Goal: Information Seeking & Learning: Learn about a topic

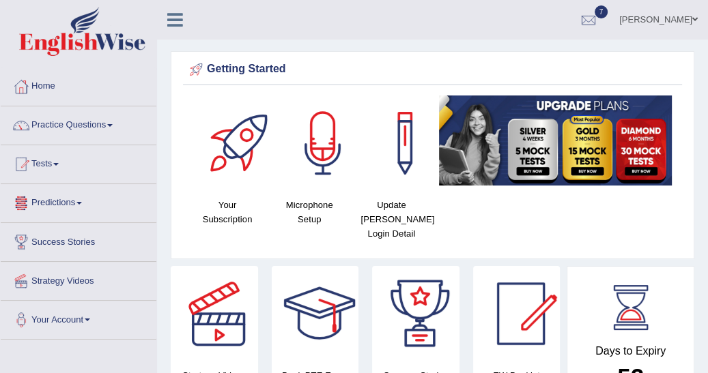
click at [82, 202] on span at bounding box center [78, 203] width 5 height 3
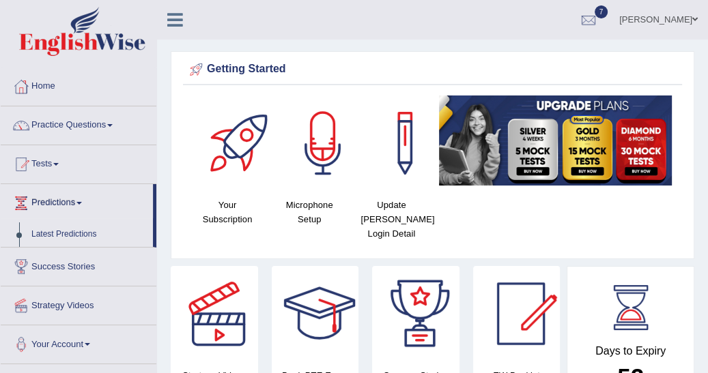
click at [81, 240] on link "Latest Predictions" at bounding box center [89, 235] width 128 height 25
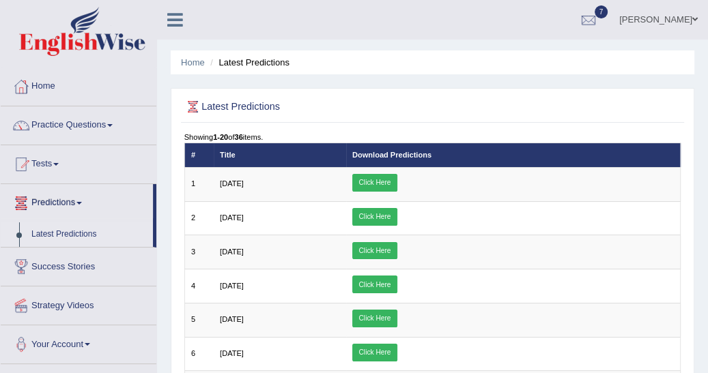
click at [397, 184] on link "Click Here" at bounding box center [374, 183] width 45 height 18
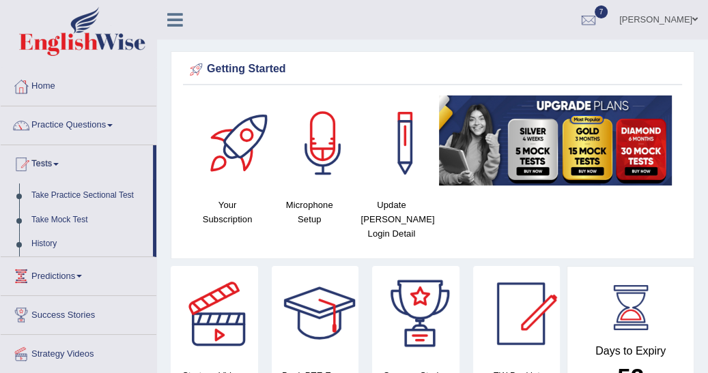
click at [68, 197] on link "Take Practice Sectional Test" at bounding box center [89, 196] width 128 height 25
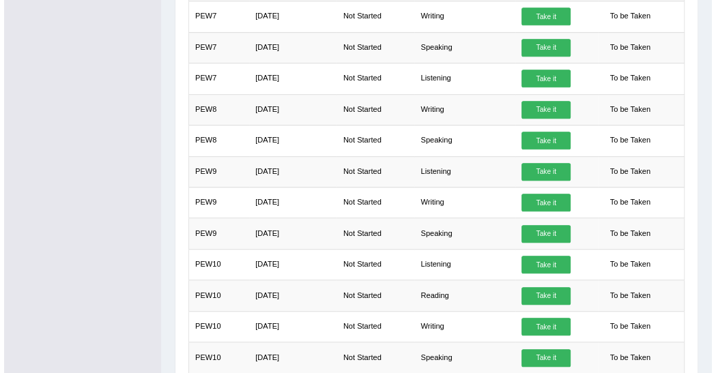
scroll to position [691, 0]
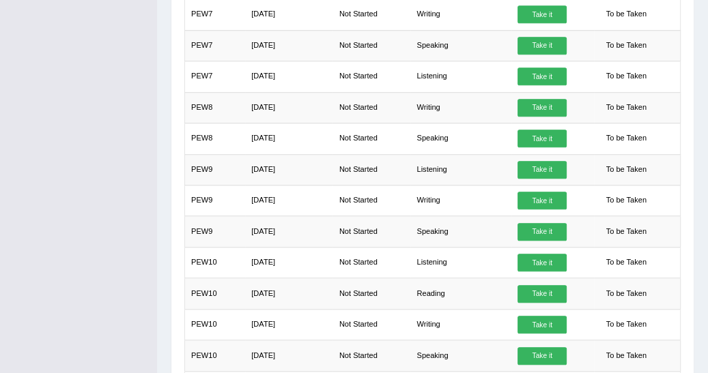
click at [542, 287] on link "Take it" at bounding box center [541, 294] width 49 height 18
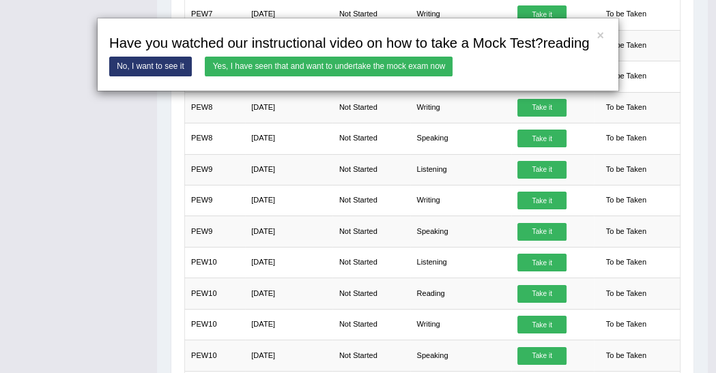
click at [298, 59] on link "Yes, I have seen that and want to undertake the mock exam now" at bounding box center [329, 67] width 248 height 20
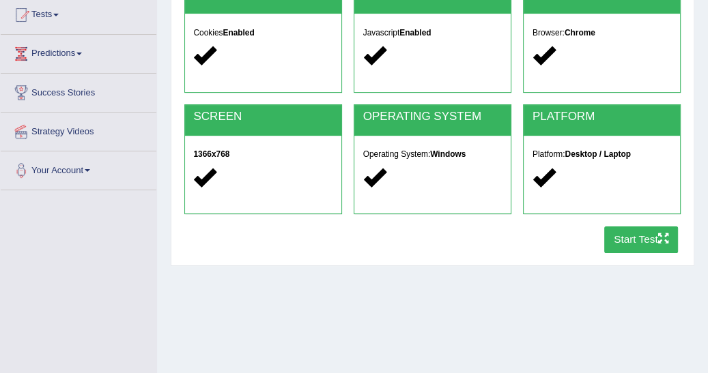
scroll to position [153, 0]
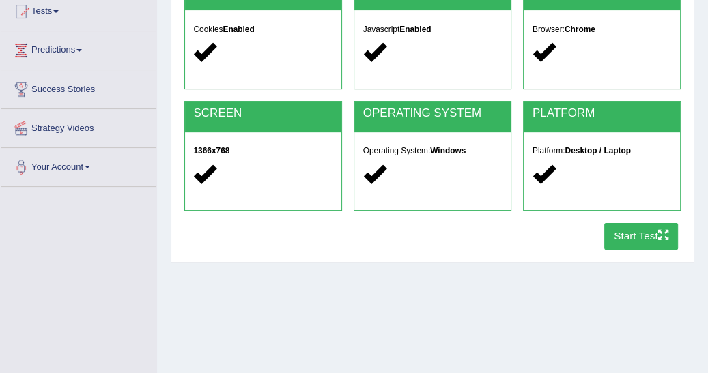
click at [622, 233] on button "Start Test" at bounding box center [641, 236] width 74 height 27
